Goal: Browse casually

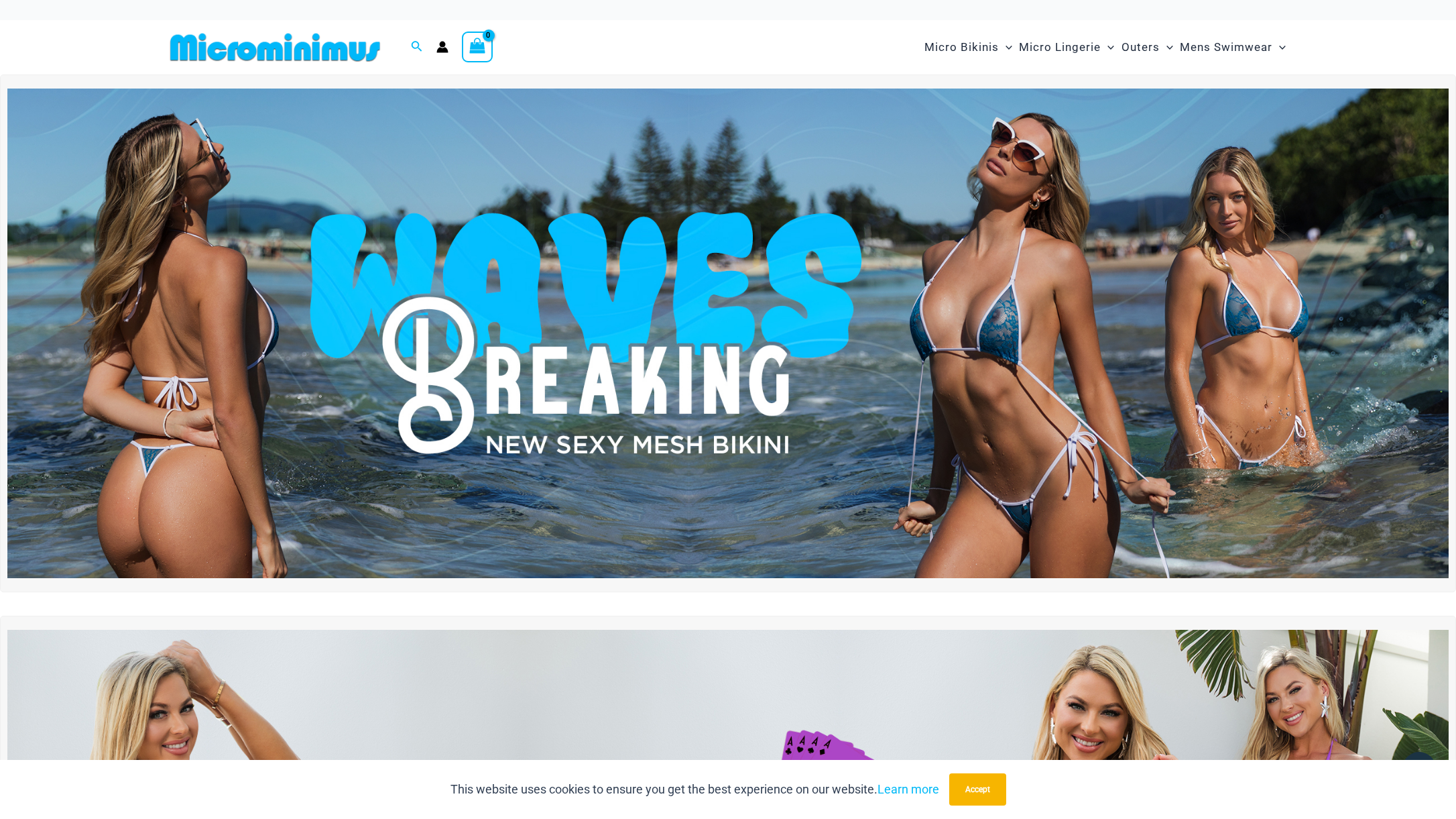
click at [256, 52] on img at bounding box center [275, 46] width 221 height 30
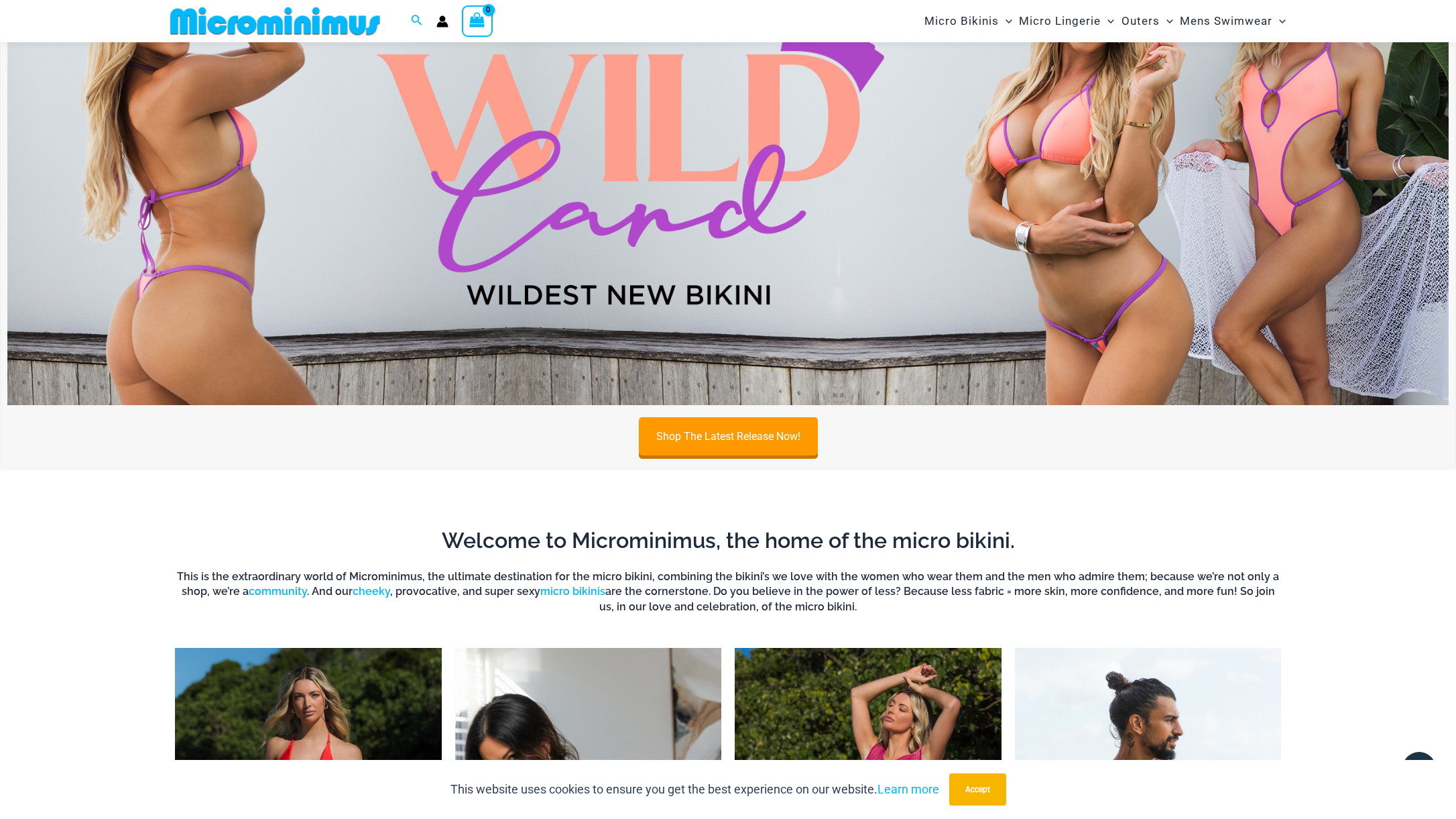
scroll to position [436, 0]
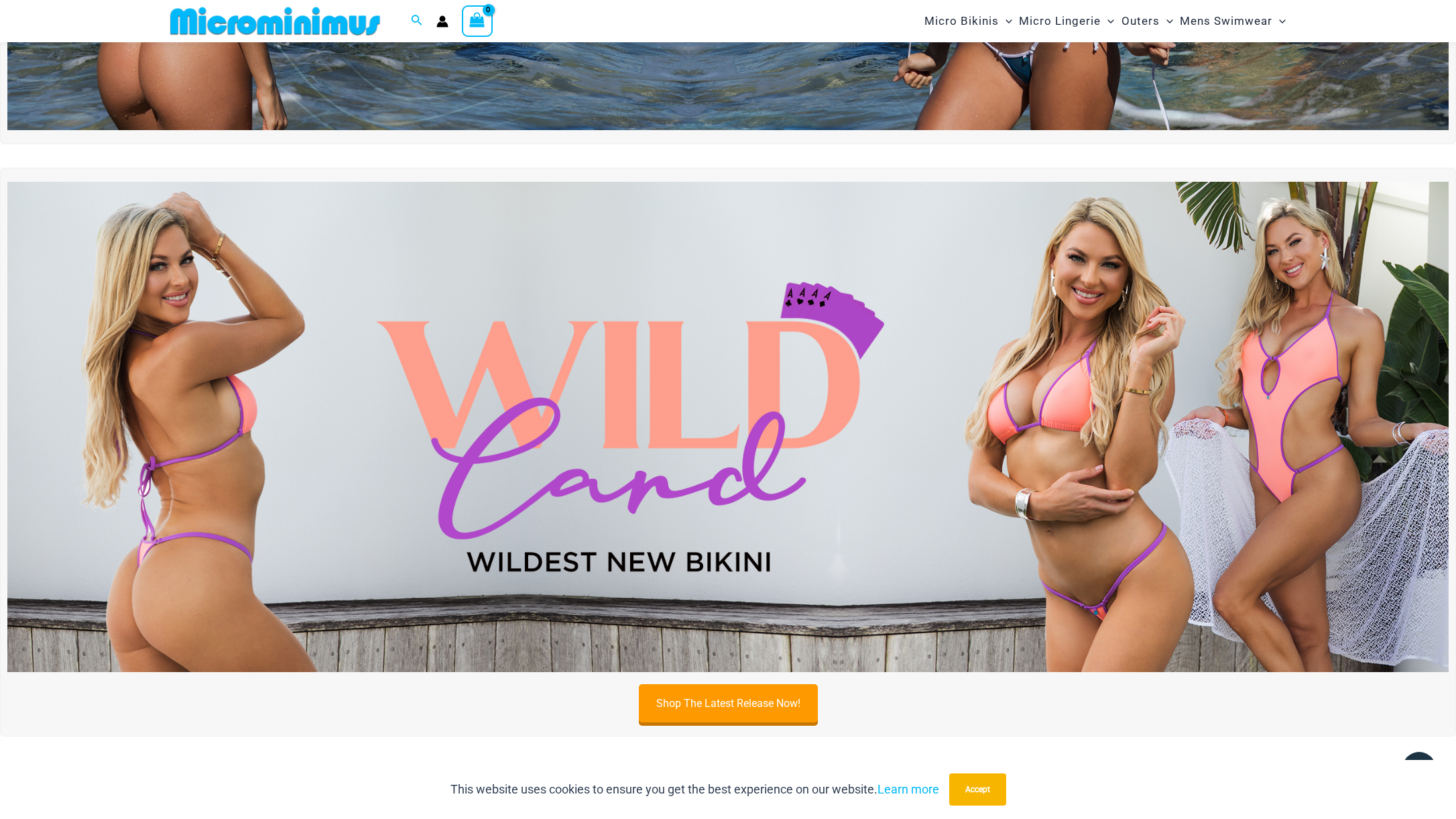
click at [588, 431] on img at bounding box center [728, 427] width 1441 height 490
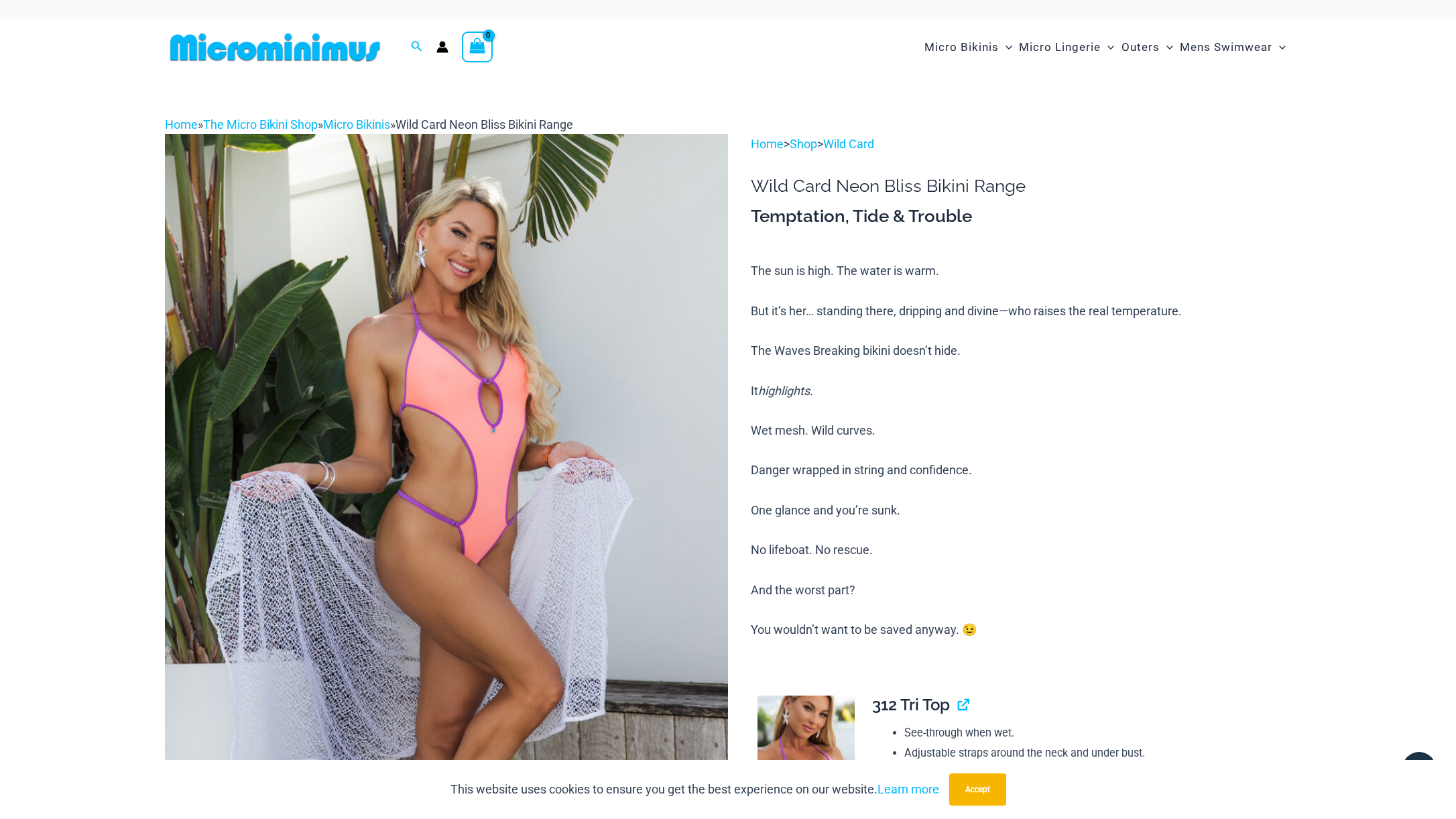
click at [322, 50] on img at bounding box center [275, 46] width 221 height 30
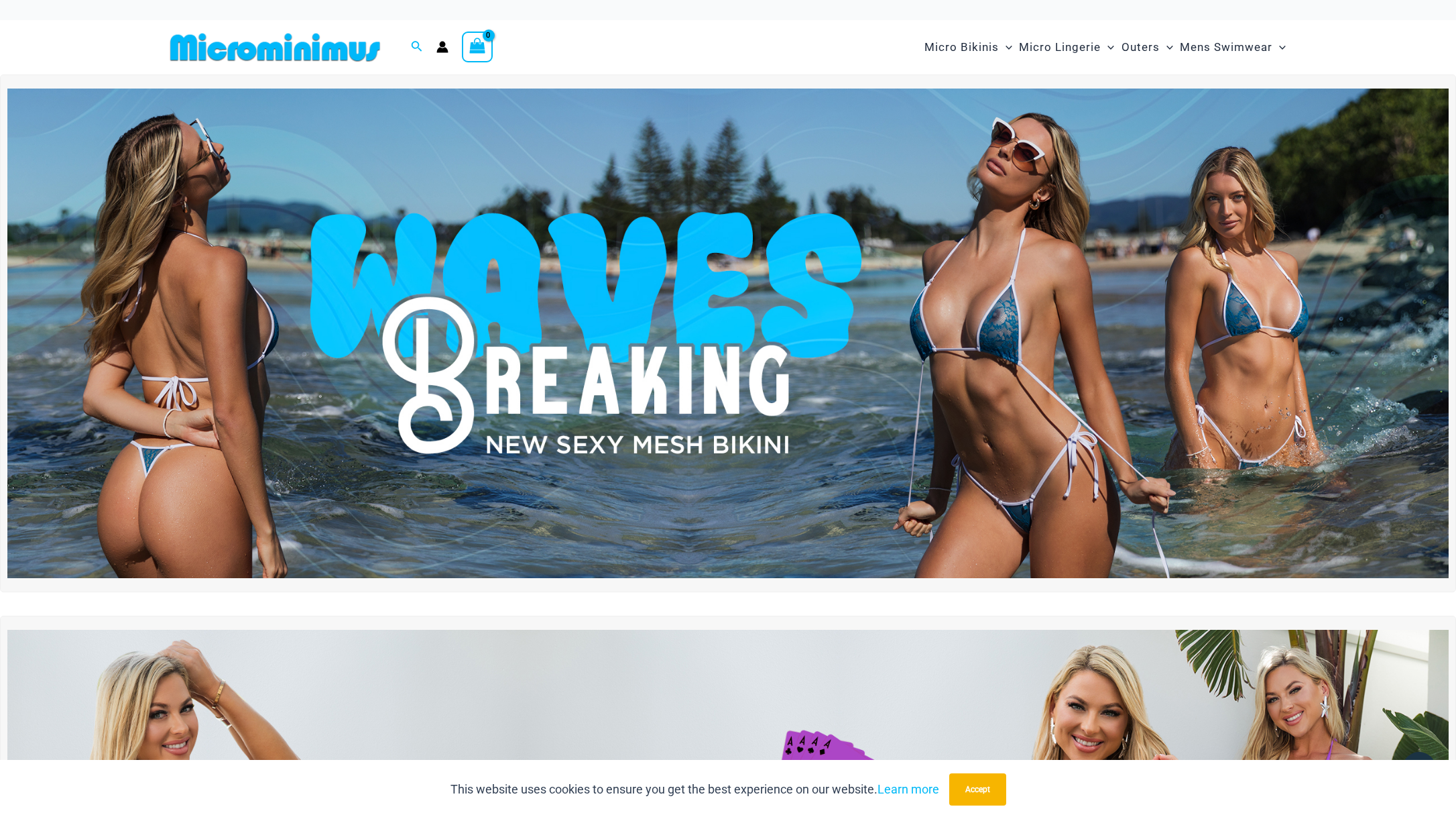
scroll to position [697, 0]
